Goal: Download file/media

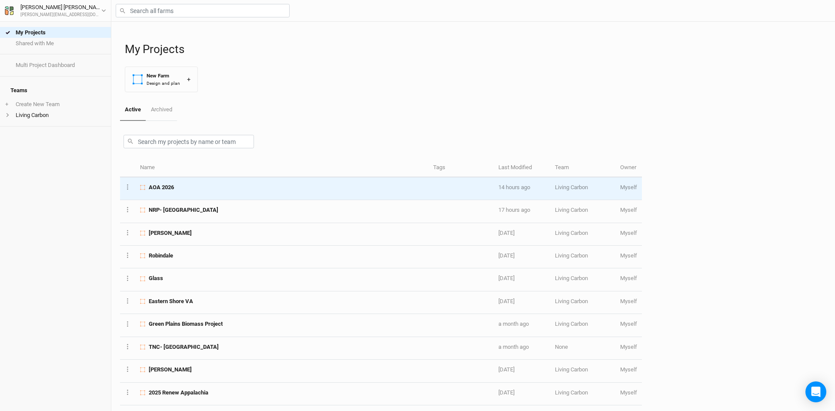
click at [198, 191] on div "AOA 2026" at bounding box center [281, 187] width 283 height 8
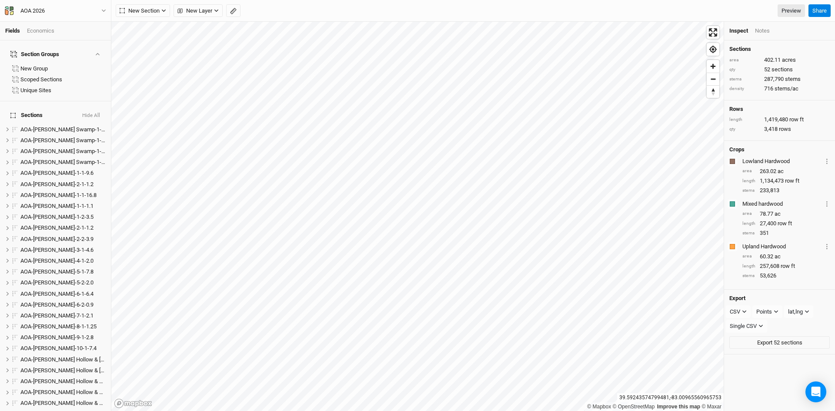
click at [94, 113] on button "Hide All" at bounding box center [91, 116] width 19 height 6
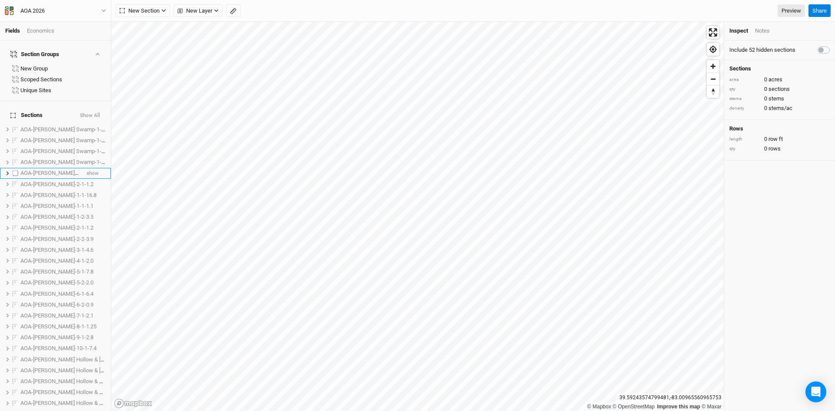
click at [13, 168] on label at bounding box center [15, 173] width 11 height 11
click at [13, 170] on input "checkbox" at bounding box center [16, 173] width 6 height 6
checkbox input "true"
click at [15, 179] on label at bounding box center [15, 184] width 11 height 11
click at [15, 181] on input "checkbox" at bounding box center [16, 184] width 6 height 6
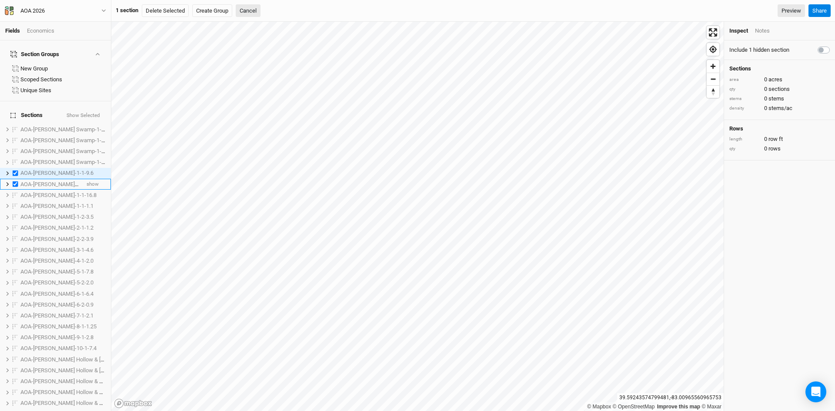
checkbox input "true"
click at [763, 30] on div "Notes" at bounding box center [762, 31] width 15 height 8
click at [739, 32] on div "Inspect" at bounding box center [738, 31] width 19 height 8
click at [87, 168] on span "show" at bounding box center [93, 173] width 12 height 11
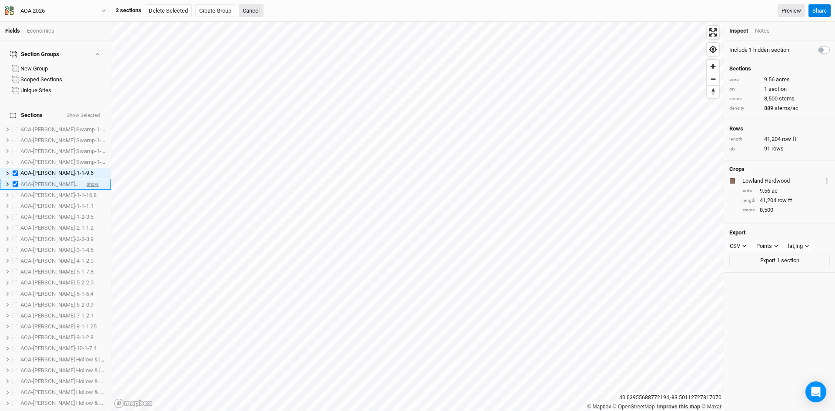
click at [88, 179] on span "show" at bounding box center [93, 184] width 12 height 11
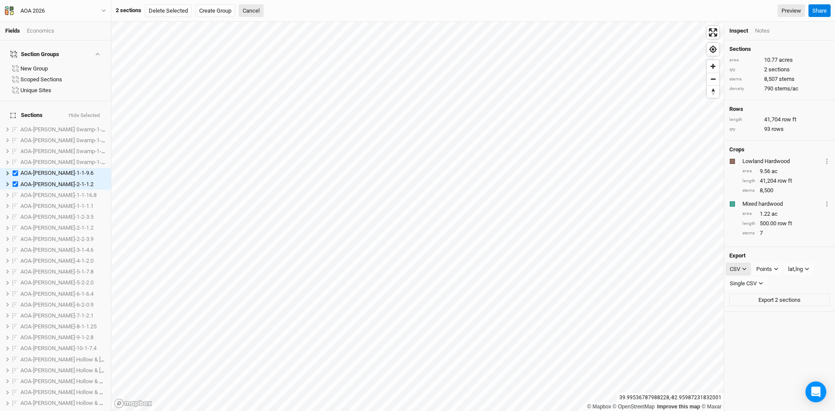
click at [745, 269] on icon "button" at bounding box center [744, 269] width 4 height 3
click at [747, 312] on span "KML" at bounding box center [744, 314] width 14 height 10
click at [779, 267] on icon "button" at bounding box center [776, 269] width 5 height 5
click at [775, 315] on span "Boundary" at bounding box center [779, 314] width 30 height 10
click at [768, 282] on button "Export 2 sections" at bounding box center [779, 283] width 100 height 13
